Goal: Information Seeking & Learning: Learn about a topic

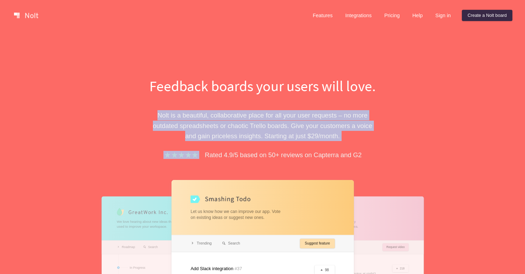
click at [432, 142] on div "Feedback boards your users will love. [PERSON_NAME] is a beautiful, collaborati…" at bounding box center [262, 215] width 525 height 369
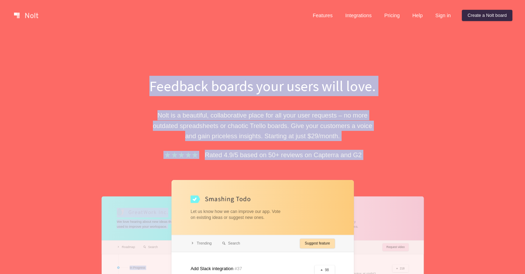
drag, startPoint x: 191, startPoint y: 89, endPoint x: 121, endPoint y: 67, distance: 73.3
click at [121, 67] on div "Feedback boards your users will love. [PERSON_NAME] is a beautiful, collaborati…" at bounding box center [262, 215] width 525 height 369
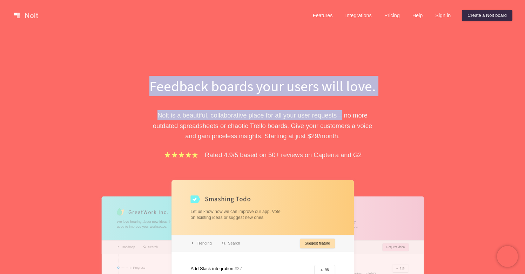
drag, startPoint x: 121, startPoint y: 67, endPoint x: 340, endPoint y: 120, distance: 224.7
click at [340, 120] on div "Feedback boards your users will love. [PERSON_NAME] is a beautiful, collaborati…" at bounding box center [262, 215] width 525 height 369
click at [340, 120] on p "Nolt is a beautiful, collaborative place for all your user requests – no more o…" at bounding box center [263, 125] width 242 height 31
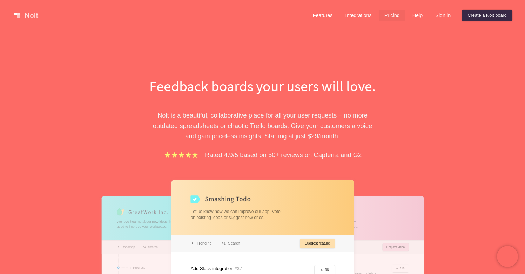
click at [390, 18] on link "Pricing" at bounding box center [392, 15] width 27 height 11
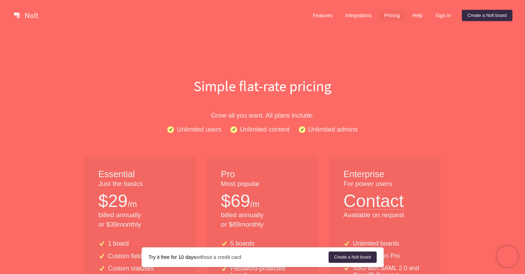
click at [29, 23] on div "Features Integrations Pricing Help Sign in Create a [PERSON_NAME] board Menu" at bounding box center [262, 15] width 525 height 31
click at [29, 19] on link at bounding box center [26, 15] width 30 height 11
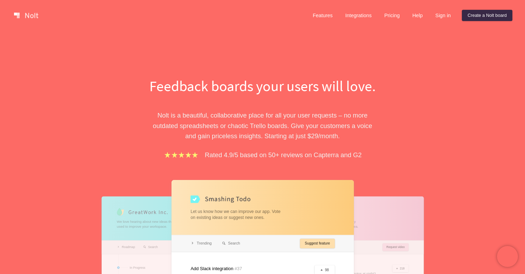
scroll to position [148, 0]
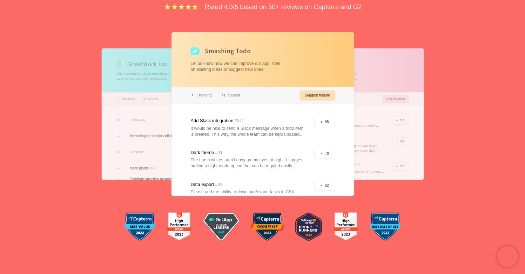
click at [465, 60] on div "Feedback boards your users will love. [PERSON_NAME] is a beautiful, collaborati…" at bounding box center [262, 67] width 525 height 369
